Goal: Answer question/provide support: Share knowledge or assist other users

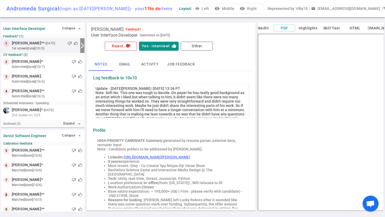
click at [122, 45] on button "Reject thumb_down" at bounding box center [121, 46] width 32 height 9
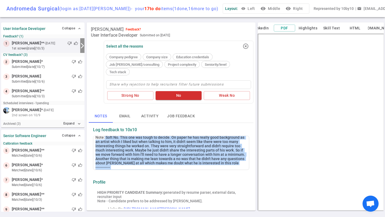
scroll to position [15, 0]
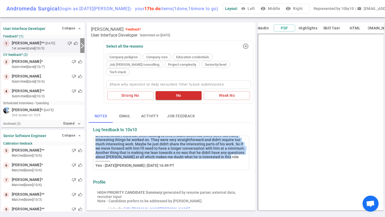
drag, startPoint x: 105, startPoint y: 138, endPoint x: 237, endPoint y: 148, distance: 132.0
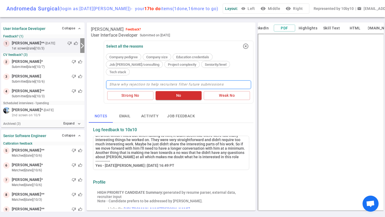
click at [174, 81] on textarea at bounding box center [178, 85] width 145 height 9
paste textarea "Soft No. This one was tough to decide. On paper he has really good background a…"
type textarea "Soft No. This one was tough to decide. On paper he has really good background a…"
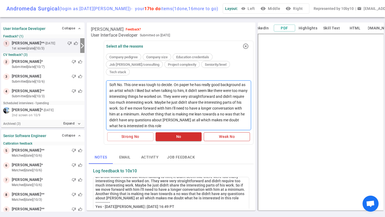
type textarea "Soft No. This one was tough to decide. On paper he has really good background a…"
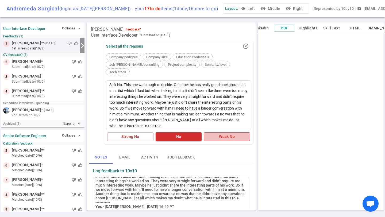
click at [226, 132] on button "Weak No" at bounding box center [227, 136] width 46 height 9
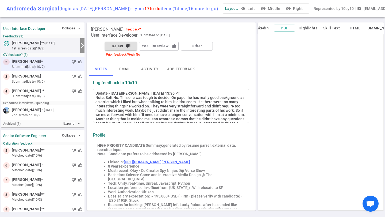
click at [46, 65] on small "submitted [DATE] (10/7)" at bounding box center [47, 66] width 71 height 5
click at [43, 64] on div "thumb_down thumb_up" at bounding box center [63, 61] width 40 height 5
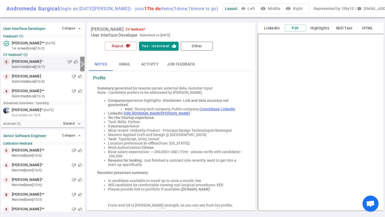
click at [262, 6] on button "visibility Middle" at bounding box center [271, 9] width 23 height 10
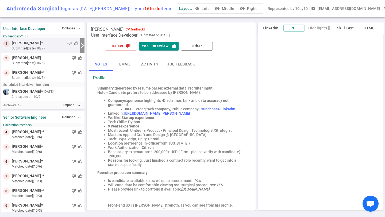
click at [216, 6] on button "visibility Middle" at bounding box center [224, 9] width 23 height 10
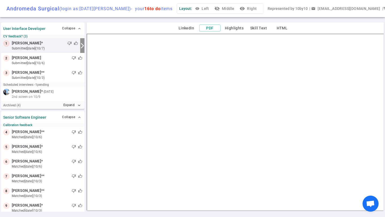
click at [213, 9] on button "visibility_off Middle" at bounding box center [224, 9] width 23 height 10
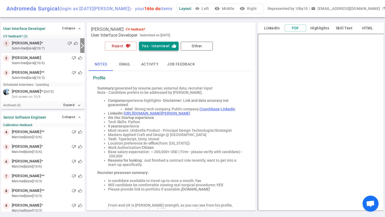
click at [154, 47] on button "Yes - interview! thumb_up" at bounding box center [159, 46] width 40 height 9
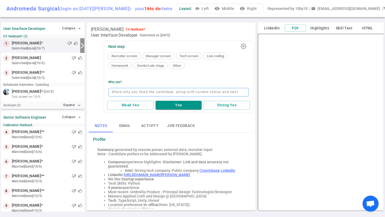
type textarea "S"
type textarea "So"
type textarea "Som"
type textarea "Some"
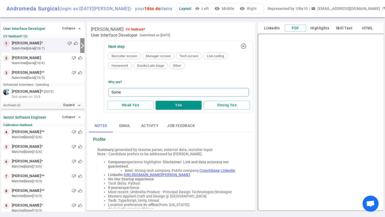
type textarea "Some o"
type textarea "Some of"
type textarea "Some of t"
type textarea "Some of"
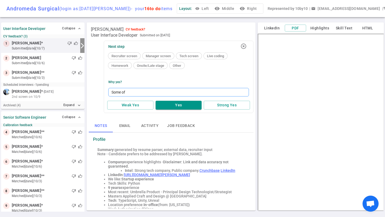
type textarea "Some of t"
type textarea "Some of th"
type textarea "Some of the"
type textarea "Some of the w"
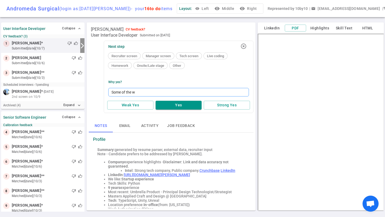
type textarea "Some of the wo"
type textarea "Some of the wor"
type textarea "Some of the work"
type textarea "Some of the work l"
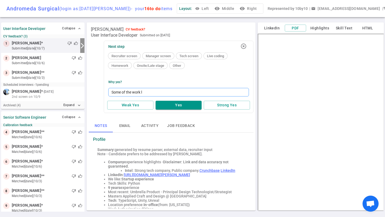
type textarea "Some of the work lo"
type textarea "Some of the work loo"
type textarea "Some of the work look"
type textarea "Some of the work looks"
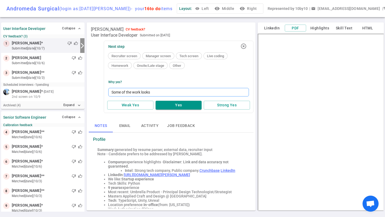
type textarea "Some of the work looks r"
type textarea "Some of the work looks re"
type textarea "Some of the work looks rel"
type textarea "Some of the work looks rele"
type textarea "Some of the work looks relev"
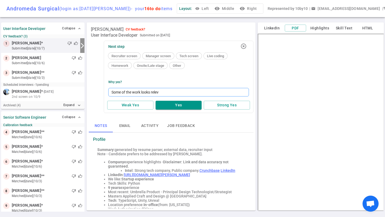
type textarea "Some of the work looks releva"
type textarea "Some of the work looks relevan"
type textarea "Some of the work looks relevant"
type textarea "Some of the work looks relevant t"
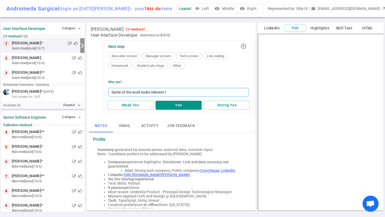
type textarea "Some of the work looks relevant to"
type textarea "Some of the work looks relevant to w"
type textarea "Some of the work looks relevant to wh"
type textarea "Some of the work looks relevant to wha"
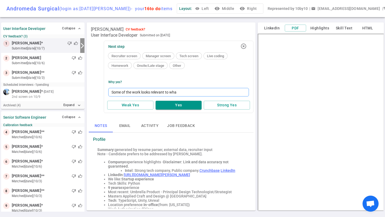
type textarea "Some of the work looks relevant to what"
type textarea "Some of the work looks relevant to what w"
type textarea "Some of the work looks relevant to what we"
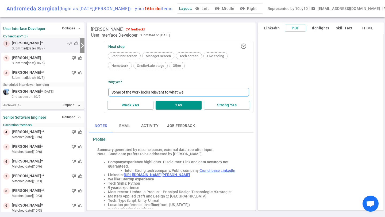
type textarea "Some of the work looks relevant to what we a"
type textarea "Some of the work looks relevant to what we ar"
type textarea "Some of the work looks relevant to what we are"
type textarea "Some of the work looks relevant to what we are d"
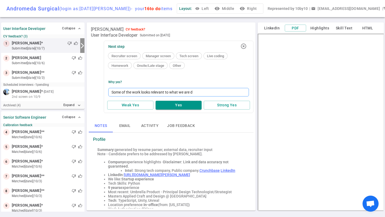
type textarea "Some of the work looks relevant to what we are do"
type textarea "Some of the work looks relevant to what we are doi"
type textarea "Some of the work looks relevant to what we are doin"
type textarea "Some of the work looks relevant to what we are doing"
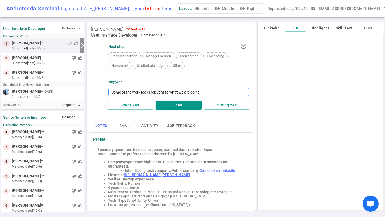
type textarea "Some of the work looks relevant to what we are doing h"
type textarea "Some of the work looks relevant to what we are doing hr"
type textarea "Some of the work looks relevant to what we are doing hre"
type textarea "Some of the work looks relevant to what we are doing hr"
type textarea "Some of the work looks relevant to what we are doing h"
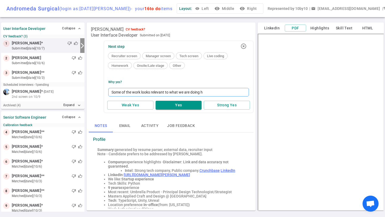
type textarea "Some of the work looks relevant to what we are doing he"
type textarea "Some of the work looks relevant to what we are doing her"
type textarea "Some of the work looks relevant to what we are doing here"
type textarea "Some of the work looks relevant to what we are doing here."
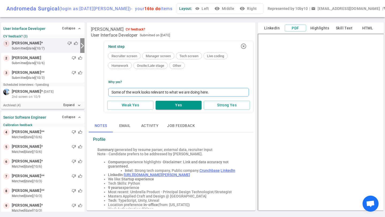
type textarea "Some of the work looks relevant to what we are doing here. D"
type textarea "Some of the work looks relevant to what we are doing here."
type textarea "Some of the work looks relevant to what we are doing here. W"
type textarea "Some of the work looks relevant to what we are doing here. Wo"
type textarea "Some of the work looks relevant to what we are doing here. Wou"
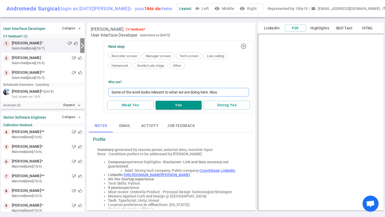
type textarea "Some of the work looks relevant to what we are doing here. Woul"
type textarea "Some of the work looks relevant to what we are doing here. Would"
type textarea "Some of the work looks relevant to what we are doing here. Would d"
type textarea "Some of the work looks relevant to what we are doing here. Would de"
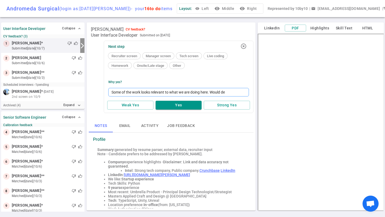
type textarea "Some of the work looks relevant to what we are doing here. Would def"
type textarea "Some of the work looks relevant to what we are doing here. Would defi"
type textarea "Some of the work looks relevant to what we are doing here. Would defin"
type textarea "Some of the work looks relevant to what we are doing here. Would defini"
type textarea "Some of the work looks relevant to what we are doing here. Would definit"
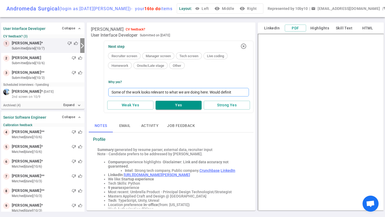
type textarea "Some of the work looks relevant to what we are doing here. Would definite"
type textarea "Some of the work looks relevant to what we are doing here. Would definitel"
type textarea "Some of the work looks relevant to what we are doing here. Would definitely"
type textarea "Some of the work looks relevant to what we are doing here. Would definitely b"
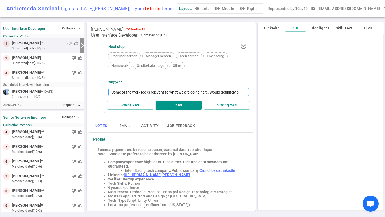
type textarea "Some of the work looks relevant to what we are doing here. Would definitely be"
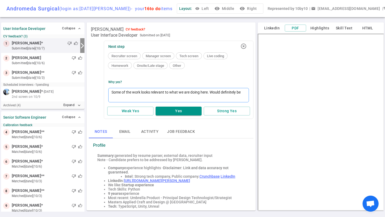
type textarea "Some of the work looks relevant to what we are doing here. Would definitely be i"
type textarea "Some of the work looks relevant to what we are doing here. Would definitely be …"
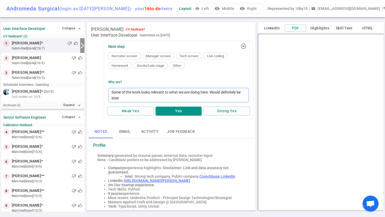
type textarea "Some of the work looks relevant to what we are doing here. Would definitely be …"
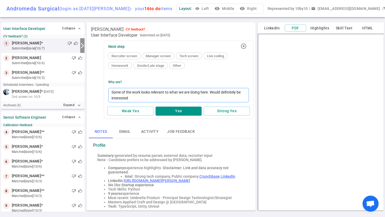
type textarea "Some of the work looks relevant to what we are doing here. Would definitely be …"
click at [168, 110] on button "Yes" at bounding box center [179, 111] width 46 height 9
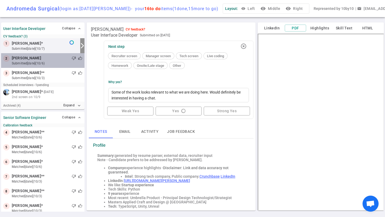
click at [37, 60] on span "[PERSON_NAME]" at bounding box center [26, 58] width 29 height 6
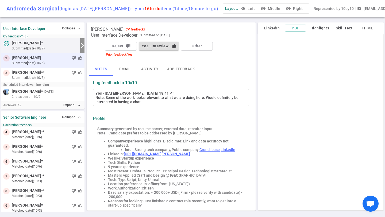
click at [33, 57] on span "[PERSON_NAME]" at bounding box center [26, 58] width 29 height 6
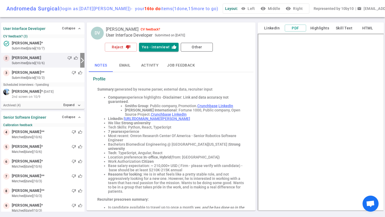
click at [264, 7] on button "visibility Middle" at bounding box center [271, 9] width 23 height 10
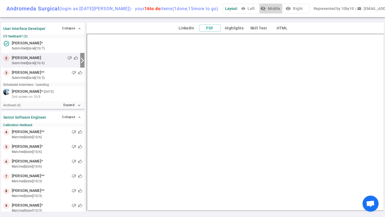
click at [260, 9] on button "visibility_off Middle" at bounding box center [271, 9] width 23 height 10
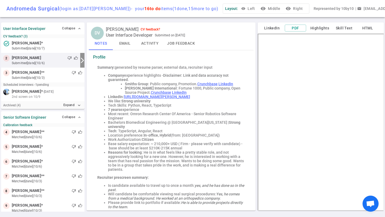
scroll to position [21, 0]
click at [265, 6] on button "visibility Middle" at bounding box center [271, 9] width 23 height 10
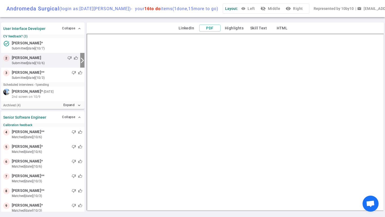
click at [260, 6] on button "visibility_off Middle" at bounding box center [271, 9] width 23 height 10
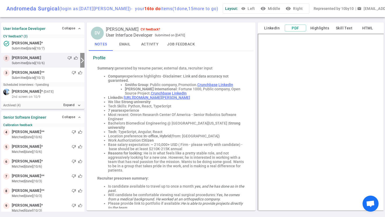
scroll to position [0, 0]
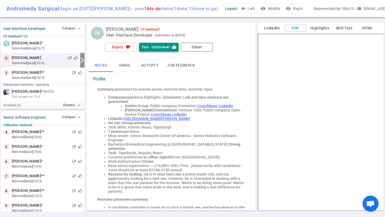
click at [155, 45] on button "Yes - interview! thumb_up" at bounding box center [159, 47] width 40 height 9
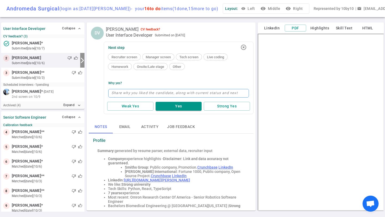
click at [139, 91] on textarea at bounding box center [178, 93] width 141 height 9
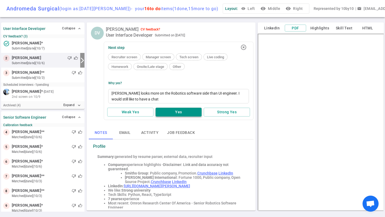
click at [176, 110] on button "Yes" at bounding box center [179, 112] width 46 height 9
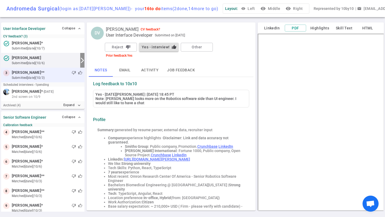
click at [51, 74] on div "thumb_down thumb_up" at bounding box center [63, 72] width 38 height 5
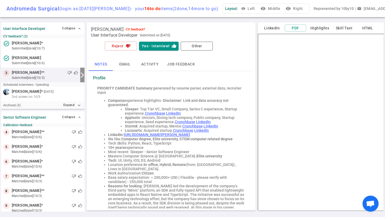
click at [261, 8] on icon "visibility" at bounding box center [263, 8] width 5 height 5
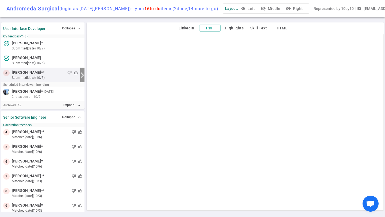
click at [260, 9] on button "visibility_off Middle" at bounding box center [271, 9] width 23 height 10
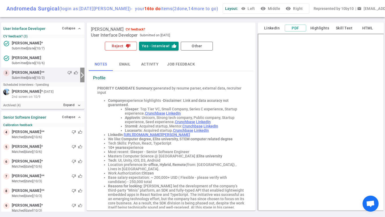
click at [129, 47] on icon "thumb_down" at bounding box center [128, 46] width 5 height 5
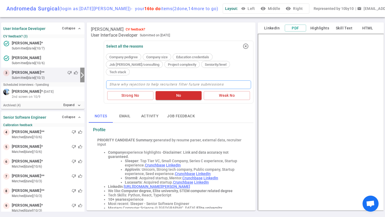
click at [126, 81] on textarea at bounding box center [178, 85] width 145 height 9
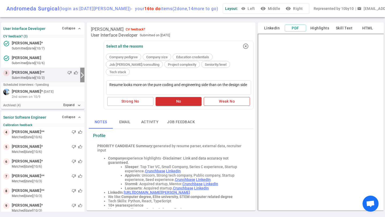
click at [235, 97] on button "Weak No" at bounding box center [227, 101] width 46 height 9
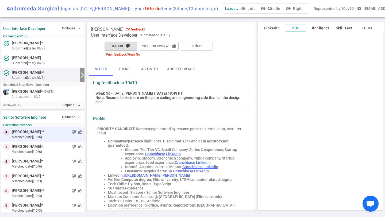
click at [44, 138] on small "matched 2d ago (10/6)" at bounding box center [47, 137] width 71 height 5
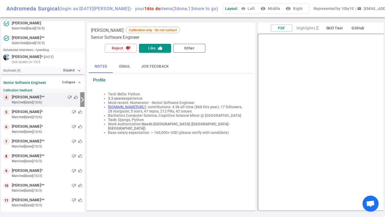
scroll to position [35, 0]
click at [263, 12] on button "visibility Middle" at bounding box center [271, 9] width 23 height 10
